Goal: Task Accomplishment & Management: Use online tool/utility

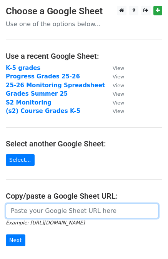
click at [57, 212] on input "url" at bounding box center [82, 211] width 153 height 15
click at [35, 211] on input "url" at bounding box center [82, 211] width 153 height 15
paste input "[URL][DOMAIN_NAME]"
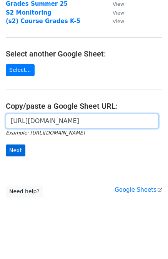
type input "[URL][DOMAIN_NAME]"
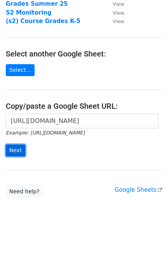
click at [22, 154] on input "Next" at bounding box center [16, 151] width 20 height 12
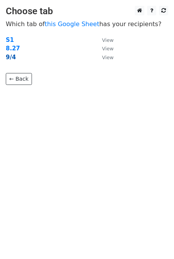
click at [14, 59] on strong "9/4" at bounding box center [11, 57] width 10 height 7
click at [13, 58] on strong "9/4" at bounding box center [11, 57] width 10 height 7
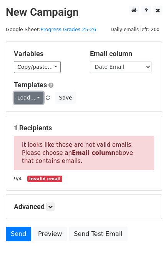
click at [37, 98] on link "Load..." at bounding box center [29, 98] width 30 height 12
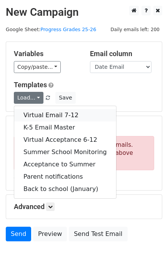
click at [38, 114] on link "Virtual Email 7-12" at bounding box center [65, 115] width 102 height 12
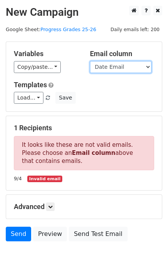
click at [147, 67] on select "# start date 15 day trial Student Last Name Student First Name Grade Date Email…" at bounding box center [121, 67] width 62 height 12
select select "Emails"
click at [90, 61] on select "# start date 15 day trial Student Last Name Student First Name Grade Date Email…" at bounding box center [121, 67] width 62 height 12
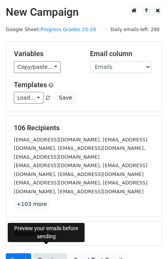
click at [43, 253] on link "Preview" at bounding box center [50, 260] width 34 height 15
click at [47, 253] on link "Preview" at bounding box center [50, 260] width 34 height 15
drag, startPoint x: 43, startPoint y: 249, endPoint x: 37, endPoint y: 245, distance: 8.0
click at [43, 253] on link "Preview" at bounding box center [50, 260] width 34 height 15
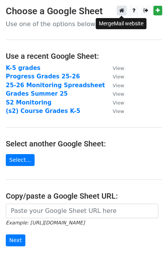
click at [123, 10] on icon at bounding box center [121, 10] width 5 height 5
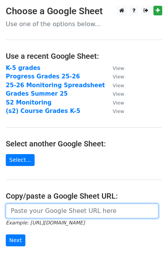
click at [59, 213] on input "url" at bounding box center [82, 211] width 153 height 15
paste input "[URL][DOMAIN_NAME]"
type input "[URL][DOMAIN_NAME]"
click at [6, 235] on input "Next" at bounding box center [16, 241] width 20 height 12
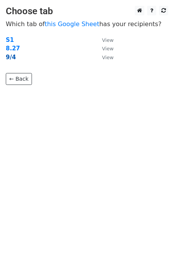
click at [12, 60] on strong "9/4" at bounding box center [11, 57] width 10 height 7
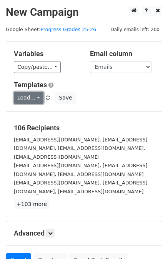
click at [38, 98] on link "Load..." at bounding box center [29, 98] width 30 height 12
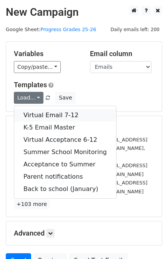
click at [40, 114] on link "Virtual Email 7-12" at bounding box center [65, 115] width 102 height 12
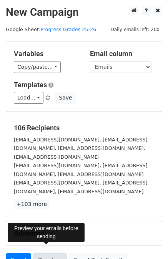
click at [42, 253] on link "Preview" at bounding box center [50, 260] width 34 height 15
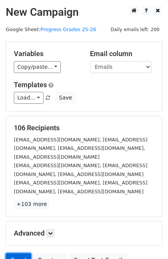
click at [17, 257] on link "Send" at bounding box center [18, 260] width 25 height 15
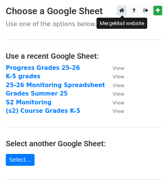
click at [122, 11] on icon at bounding box center [121, 10] width 5 height 5
